Goal: Task Accomplishment & Management: Complete application form

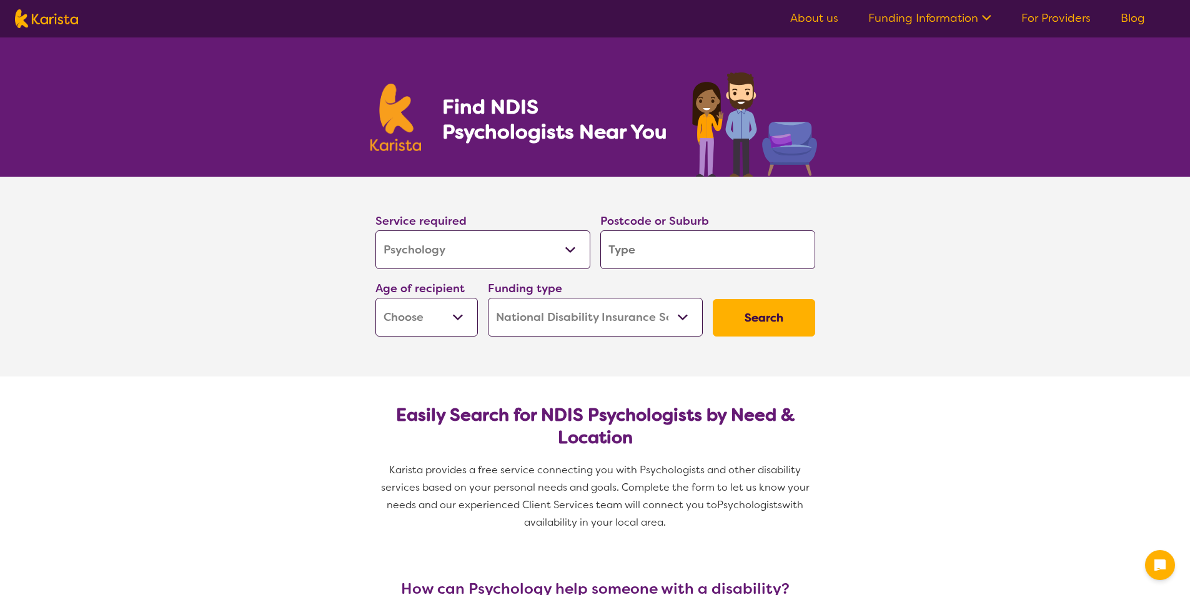
select select "Psychology"
select select "NDIS"
select select "Psychology"
select select "NDIS"
click at [651, 246] on input "search" at bounding box center [707, 249] width 215 height 39
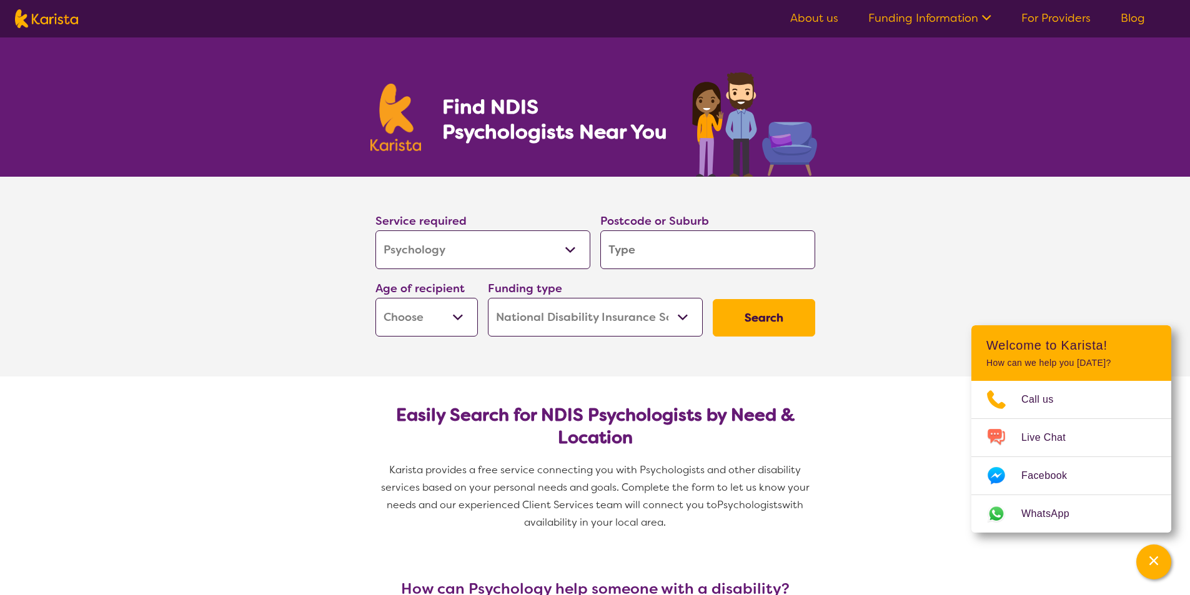
type input "2"
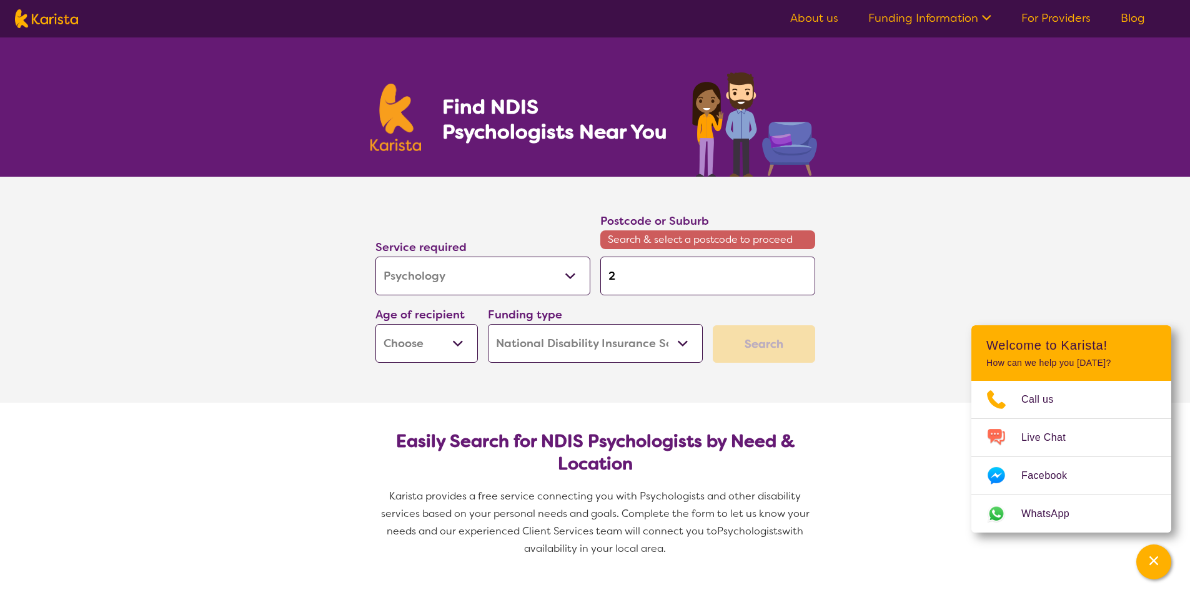
type input "25"
type input "256"
type input "2565"
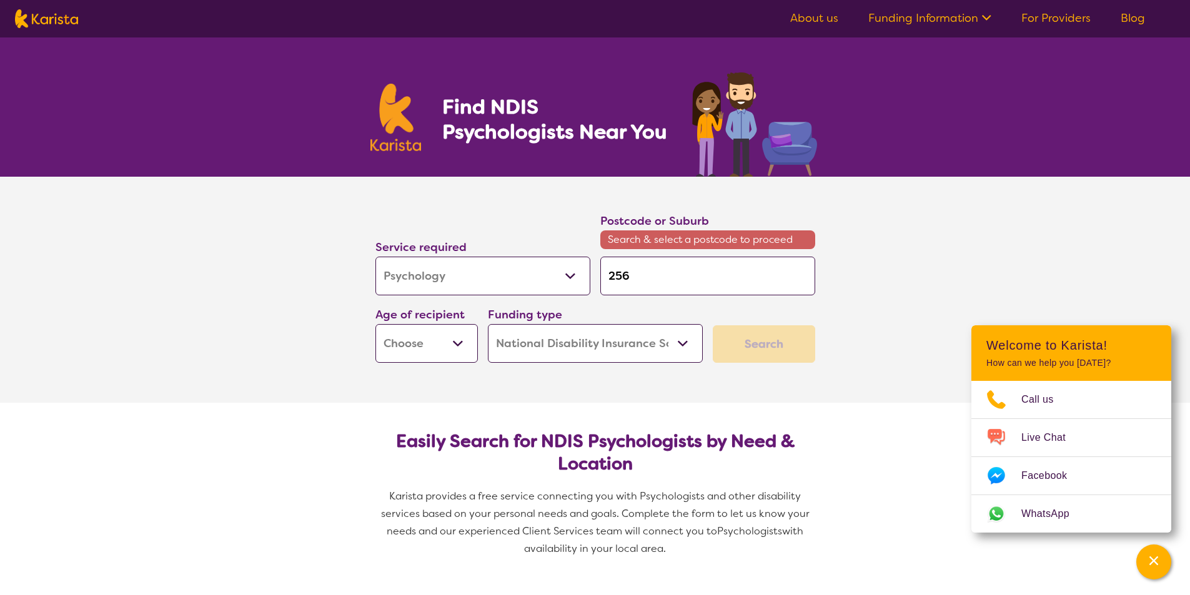
type input "2565"
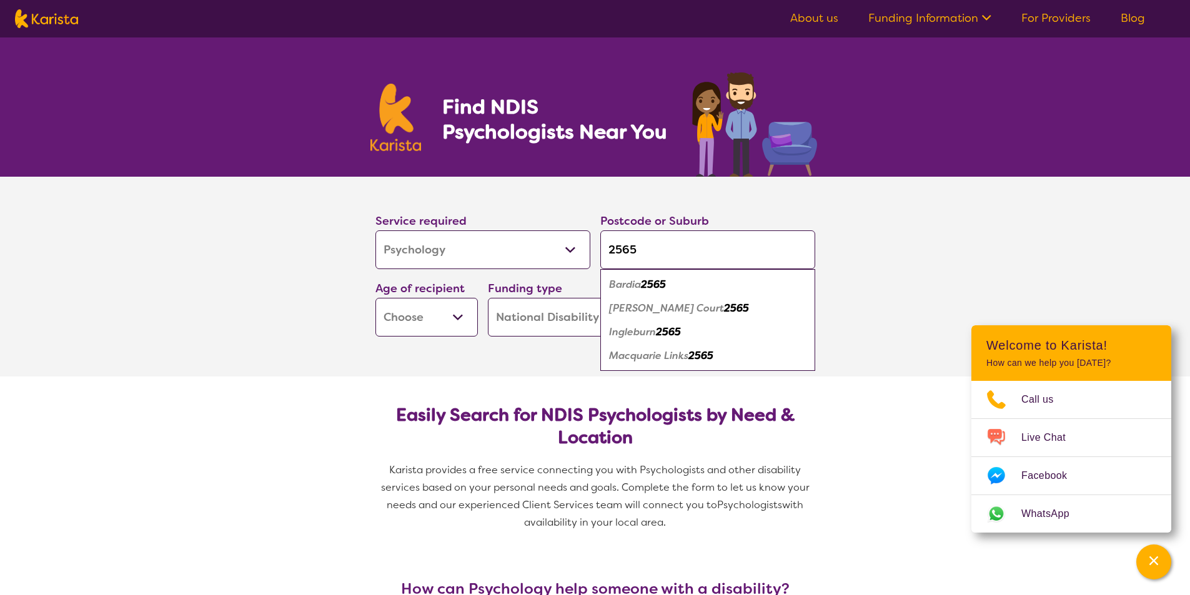
type input "2565"
click at [625, 310] on em "[PERSON_NAME] Court" at bounding box center [666, 308] width 115 height 13
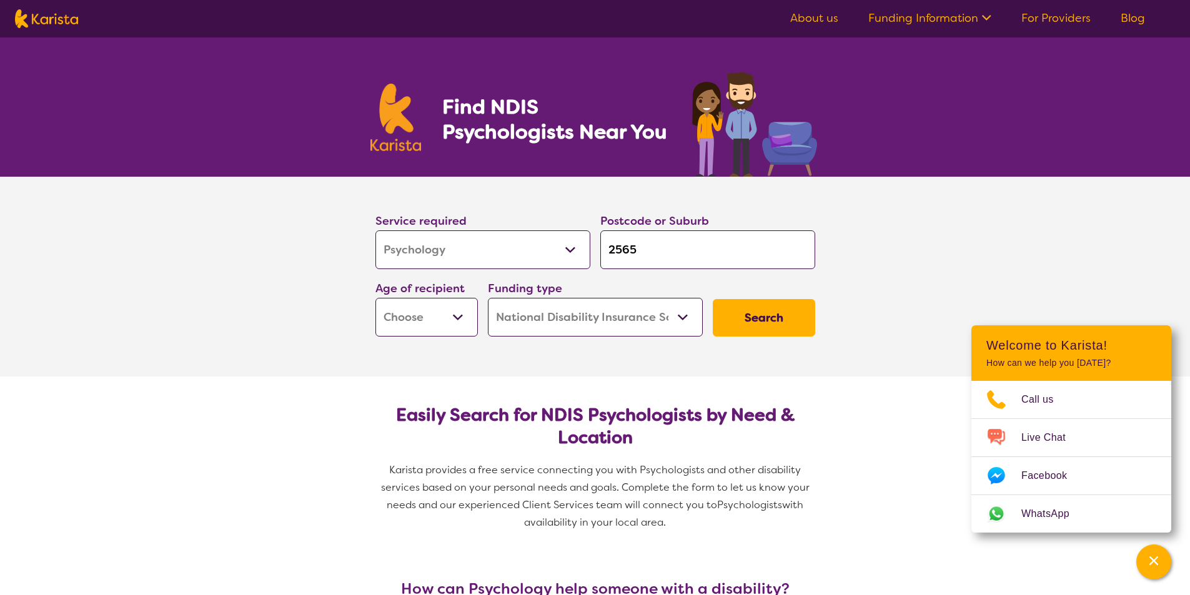
click at [459, 311] on select "Early Childhood - 0 to 9 Child - 10 to 11 Adolescent - 12 to 17 Adult - 18 to 6…" at bounding box center [426, 317] width 102 height 39
select select "EC"
click at [375, 298] on select "Early Childhood - 0 to 9 Child - 10 to 11 Adolescent - 12 to 17 Adult - 18 to 6…" at bounding box center [426, 317] width 102 height 39
select select "EC"
click at [568, 317] on select "Home Care Package (HCP) National Disability Insurance Scheme (NDIS) I don't know" at bounding box center [595, 317] width 215 height 39
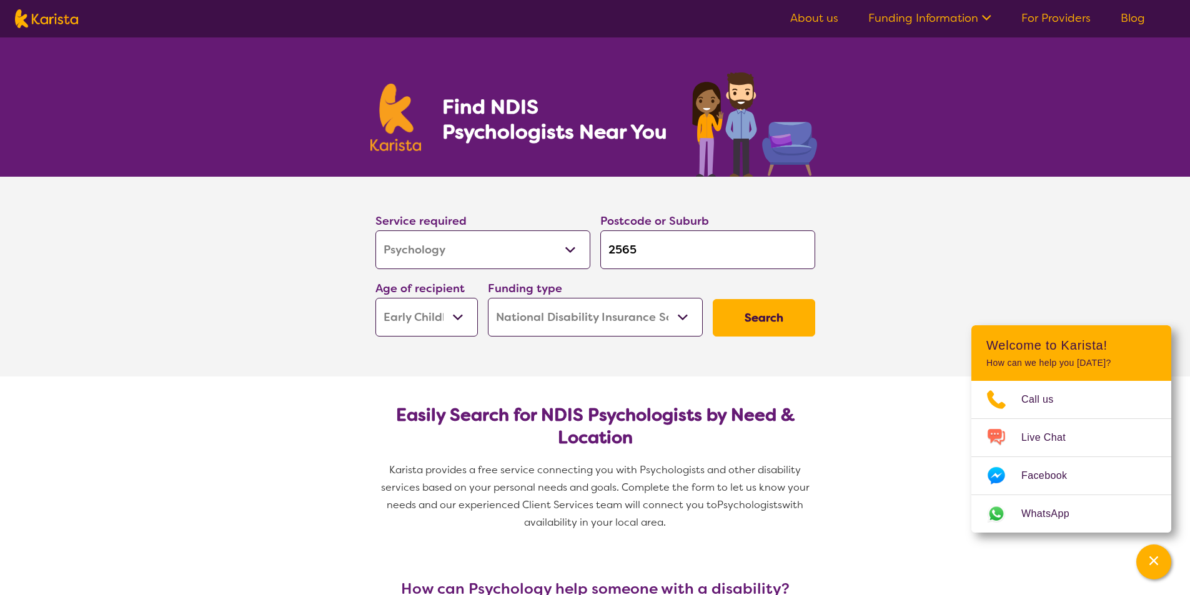
select select "HCP"
click at [488, 298] on select "Home Care Package (HCP) National Disability Insurance Scheme (NDIS) I don't know" at bounding box center [595, 317] width 215 height 39
select select "HCP"
click at [758, 319] on button "Search" at bounding box center [764, 317] width 102 height 37
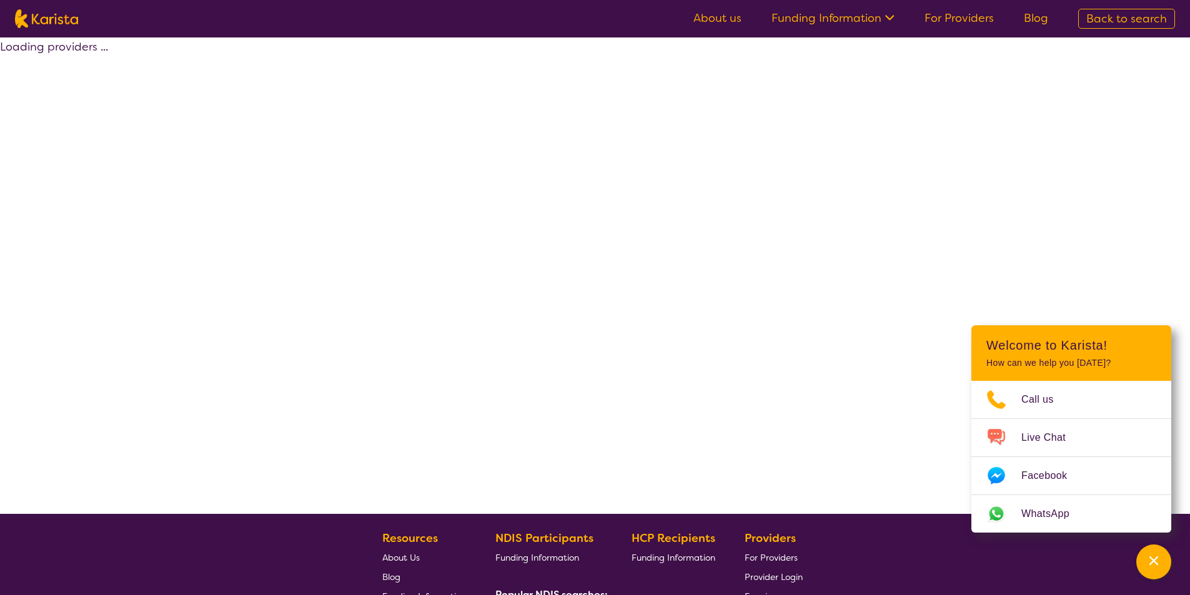
select select "HCP"
select select "Psychology"
select select "EC"
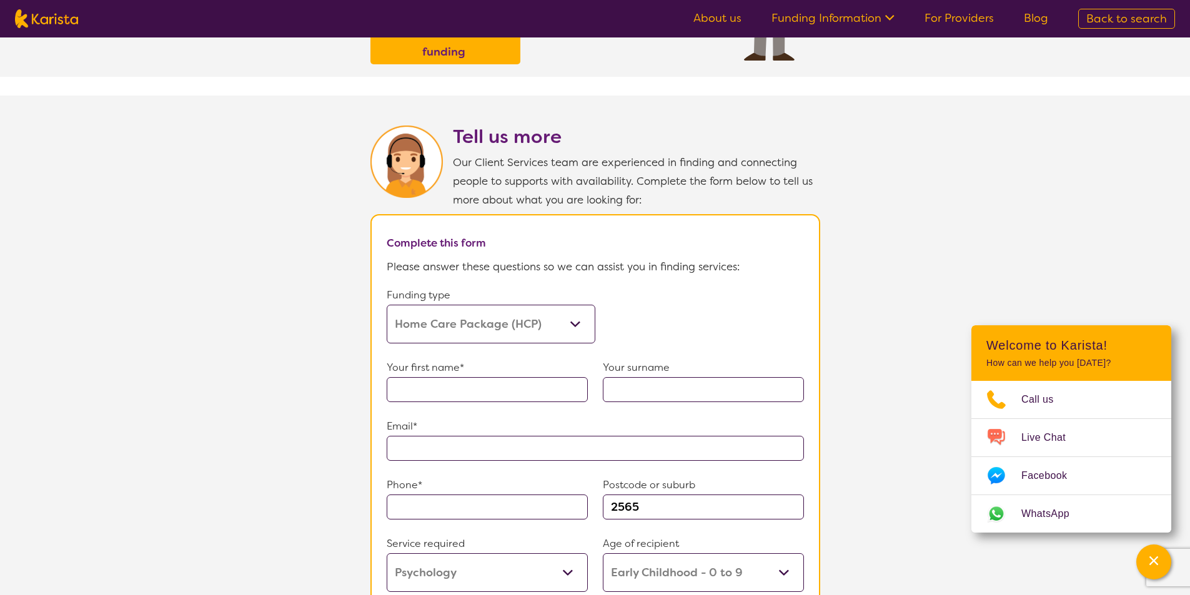
scroll to position [562, 0]
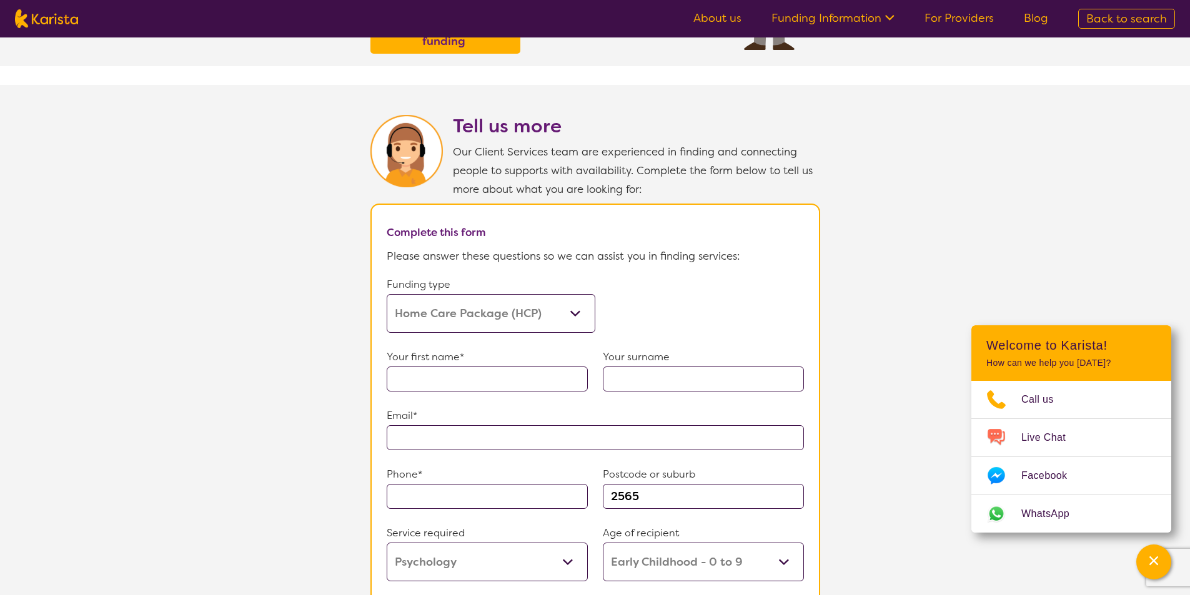
click at [465, 372] on input "text" at bounding box center [487, 379] width 201 height 25
type input "[PERSON_NAME]"
type input "Joseski"
type input "**********"
type input "0407036590"
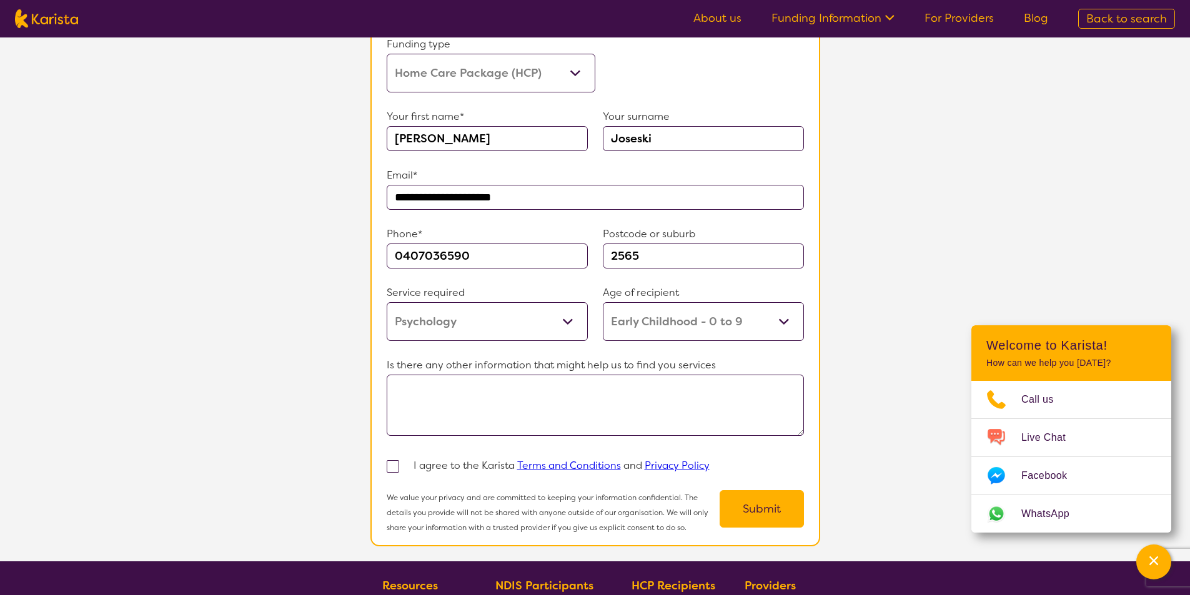
scroll to position [812, 0]
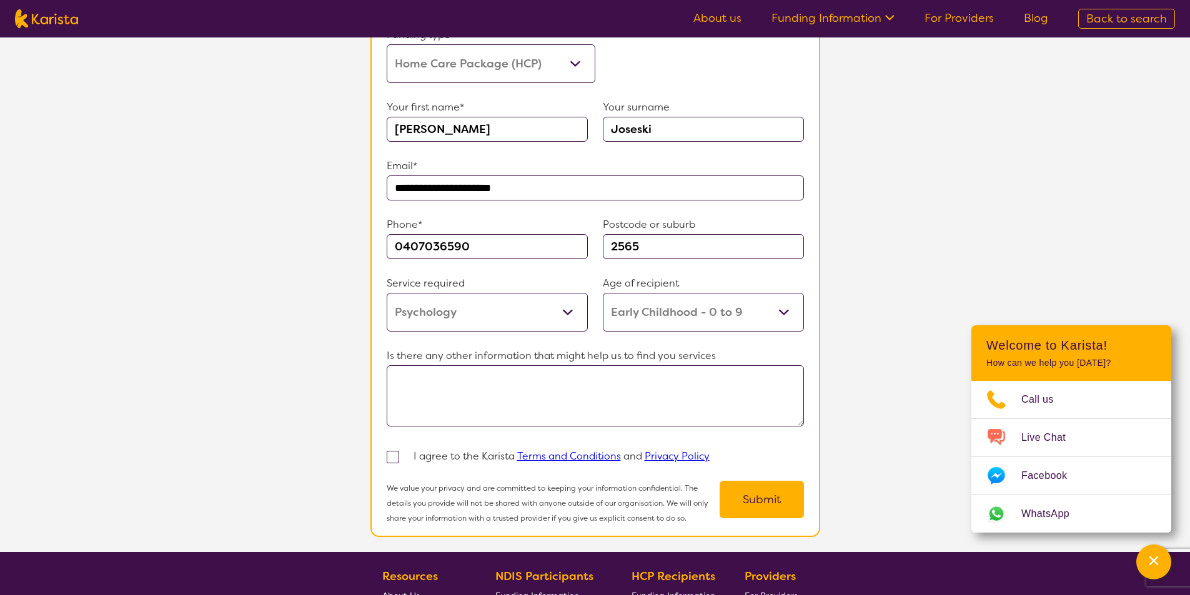
click at [397, 451] on span at bounding box center [393, 457] width 12 height 12
click at [405, 452] on input "checkbox" at bounding box center [409, 456] width 8 height 8
checkbox input "true"
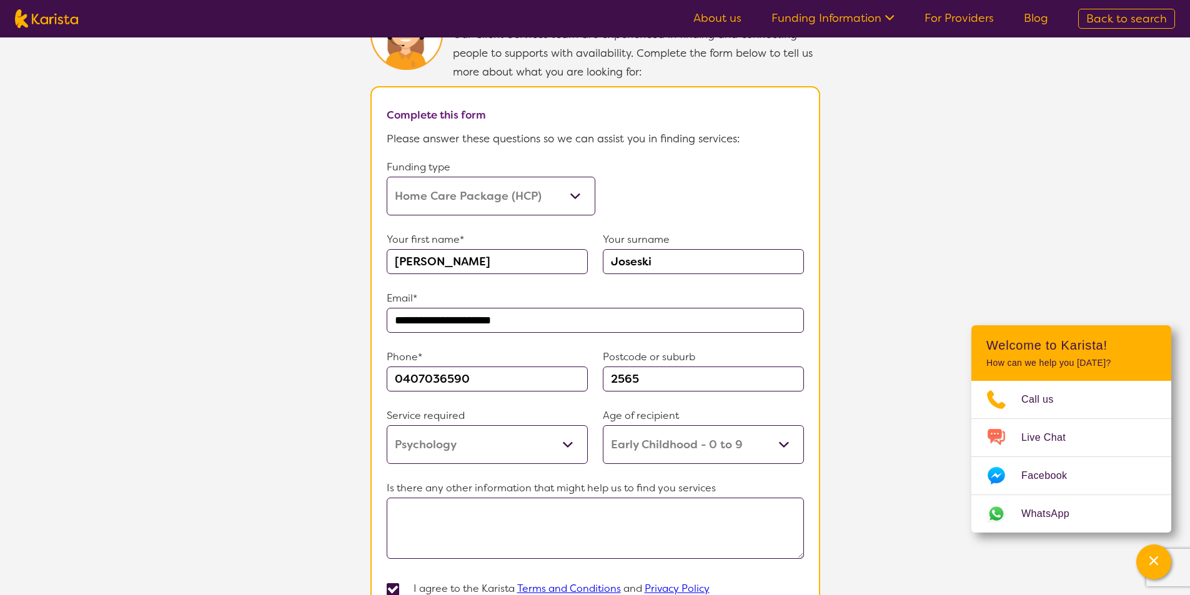
scroll to position [500, 0]
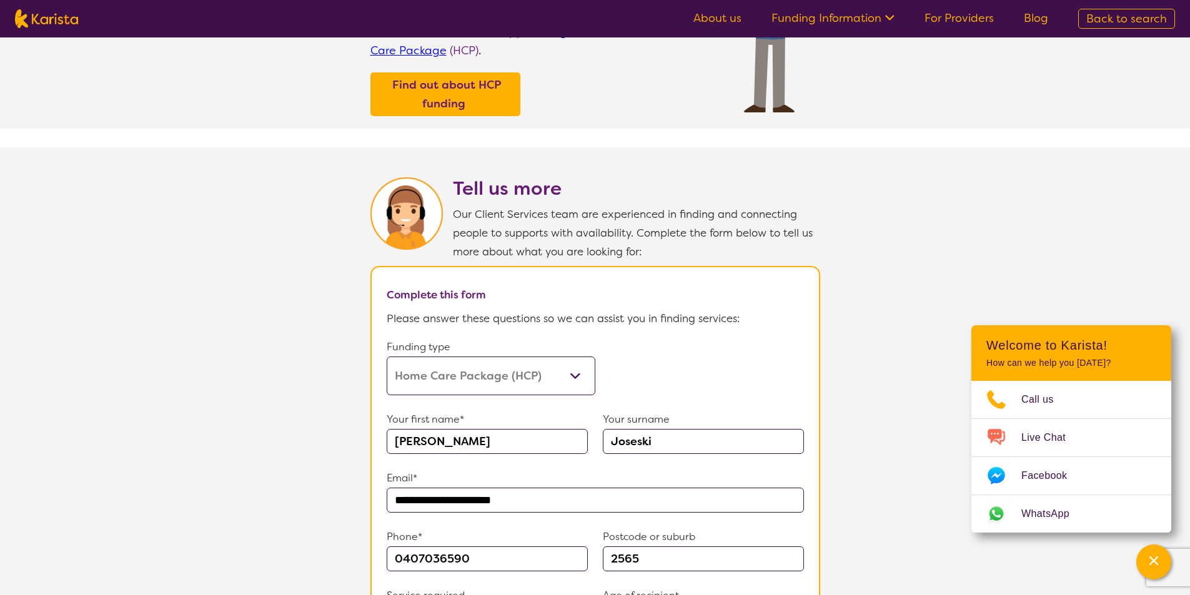
click at [570, 368] on select "Home Care Package (HCP) Home Care Package - Level 1 Home Care Package - Level 2…" at bounding box center [491, 376] width 209 height 39
select select "i-don-t-know"
click at [387, 357] on select "Home Care Package (HCP) Home Care Package - Level 1 Home Care Package - Level 2…" at bounding box center [491, 376] width 209 height 39
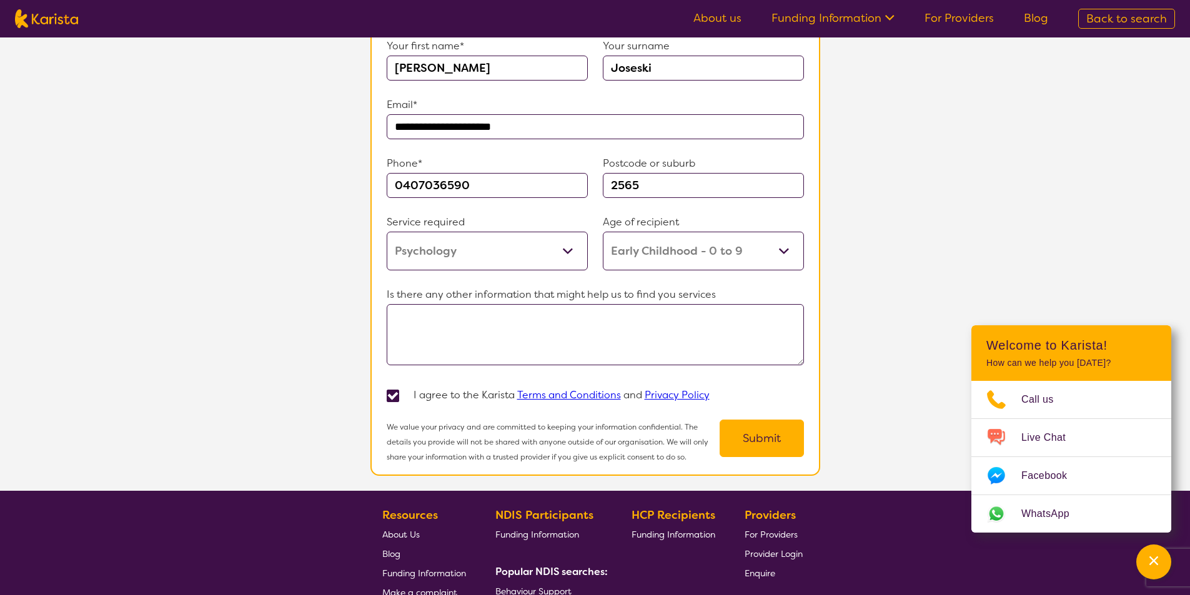
scroll to position [874, 0]
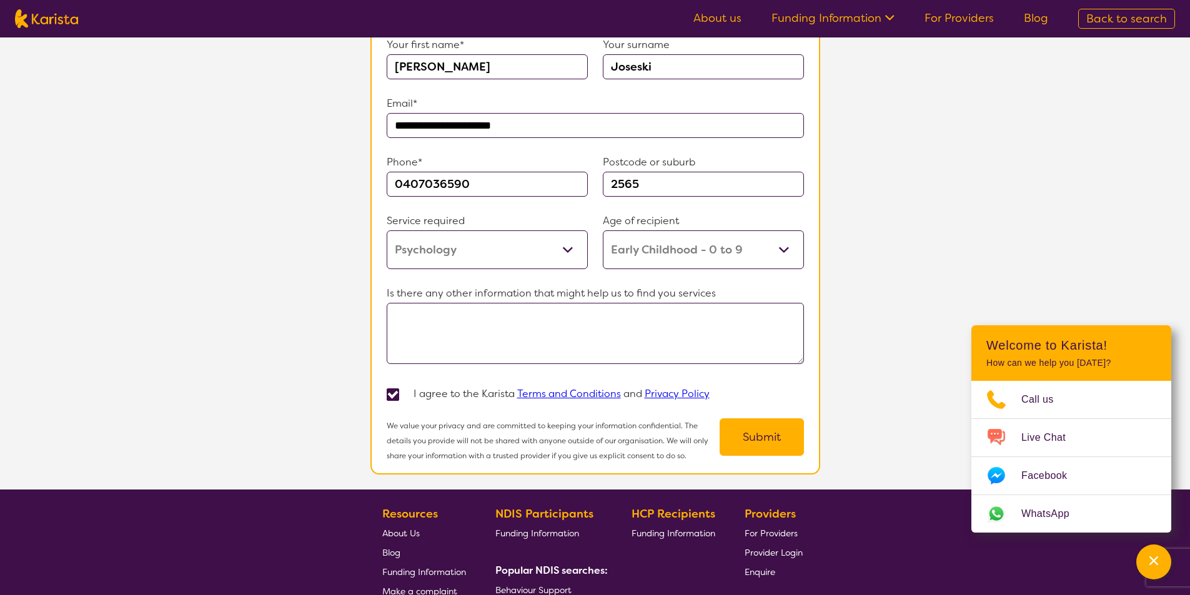
click at [741, 429] on button "Submit" at bounding box center [761, 436] width 84 height 37
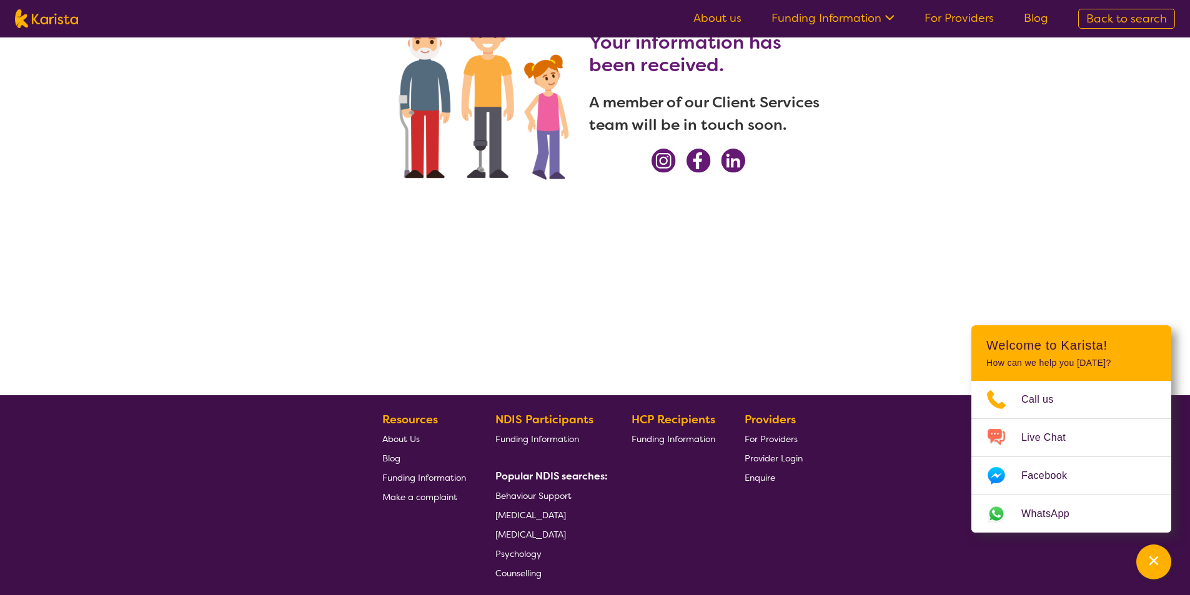
scroll to position [0, 0]
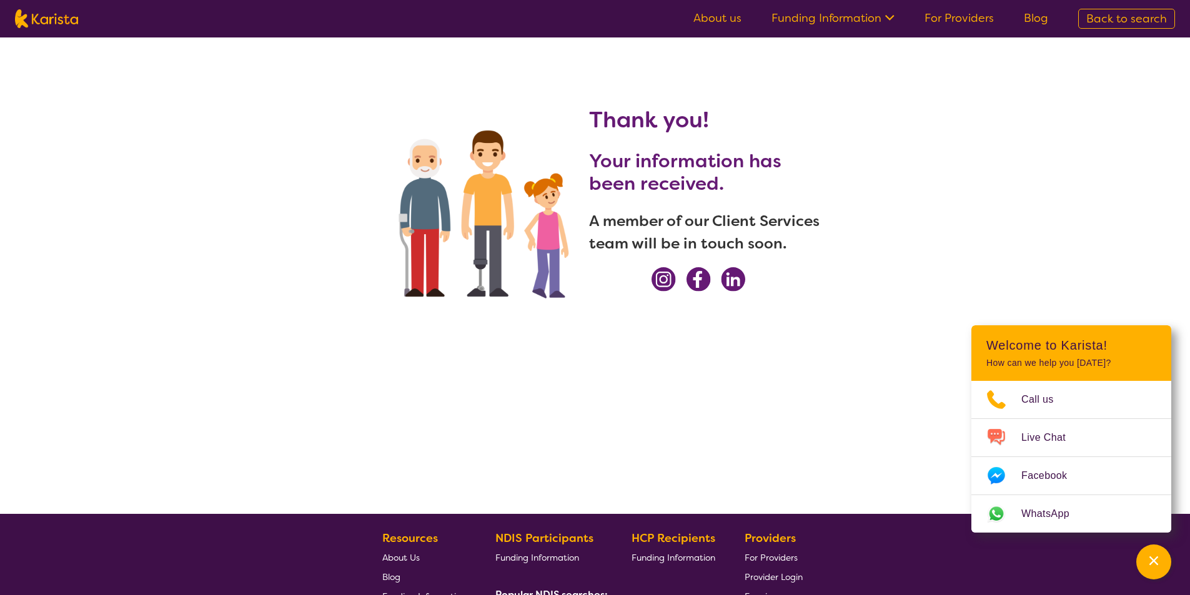
select select "Psychology"
select select "EC"
select select "NDIS"
select select "Psychology"
select select "EC"
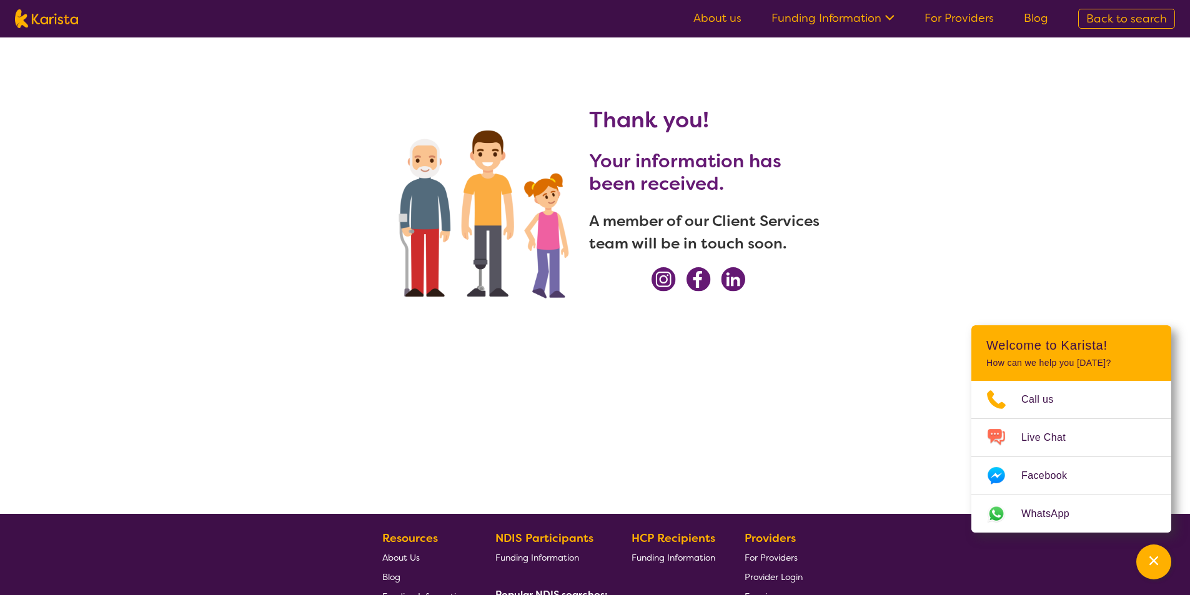
select select "NDIS"
